Goal: Transaction & Acquisition: Download file/media

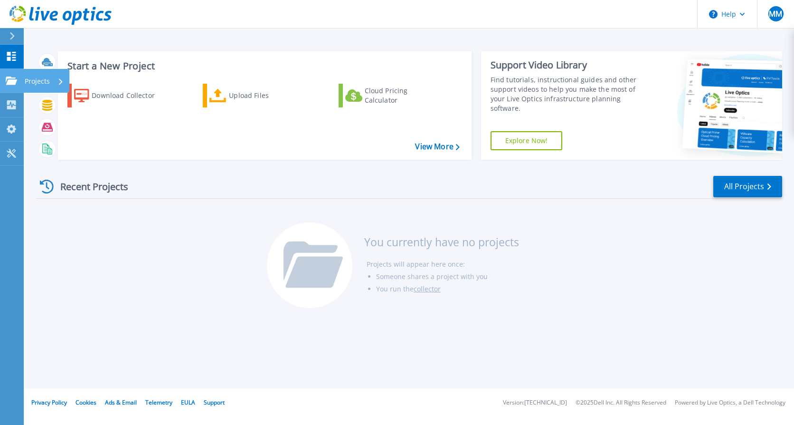
click at [16, 82] on icon at bounding box center [11, 80] width 11 height 8
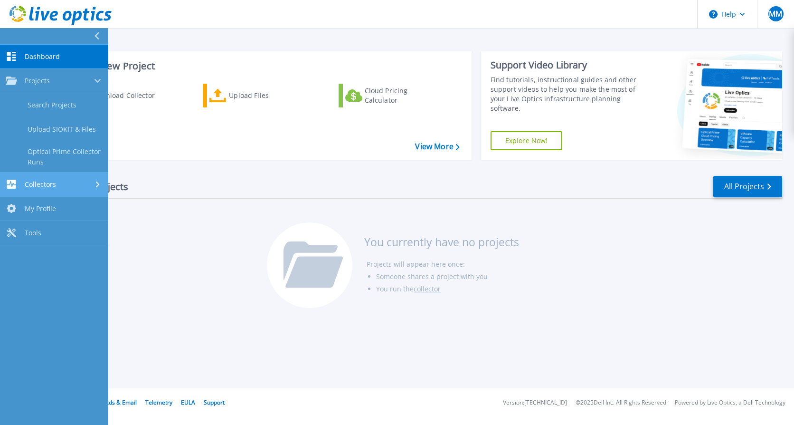
click at [66, 188] on div "Collectors" at bounding box center [54, 184] width 97 height 9
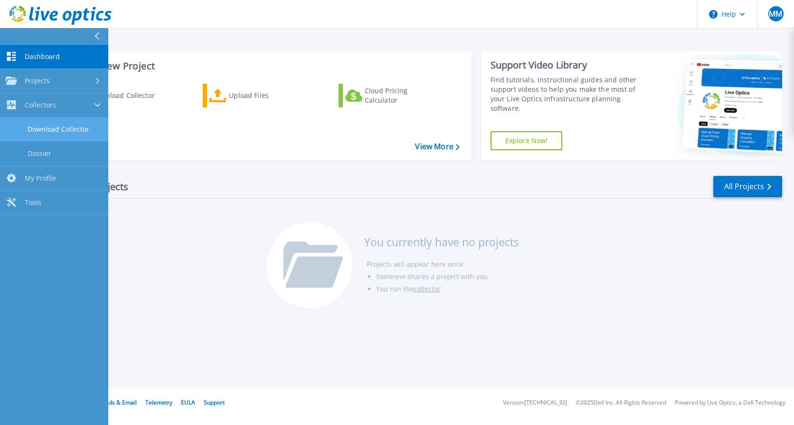
click at [67, 128] on link "Download Collector" at bounding box center [54, 129] width 108 height 24
